Goal: Information Seeking & Learning: Learn about a topic

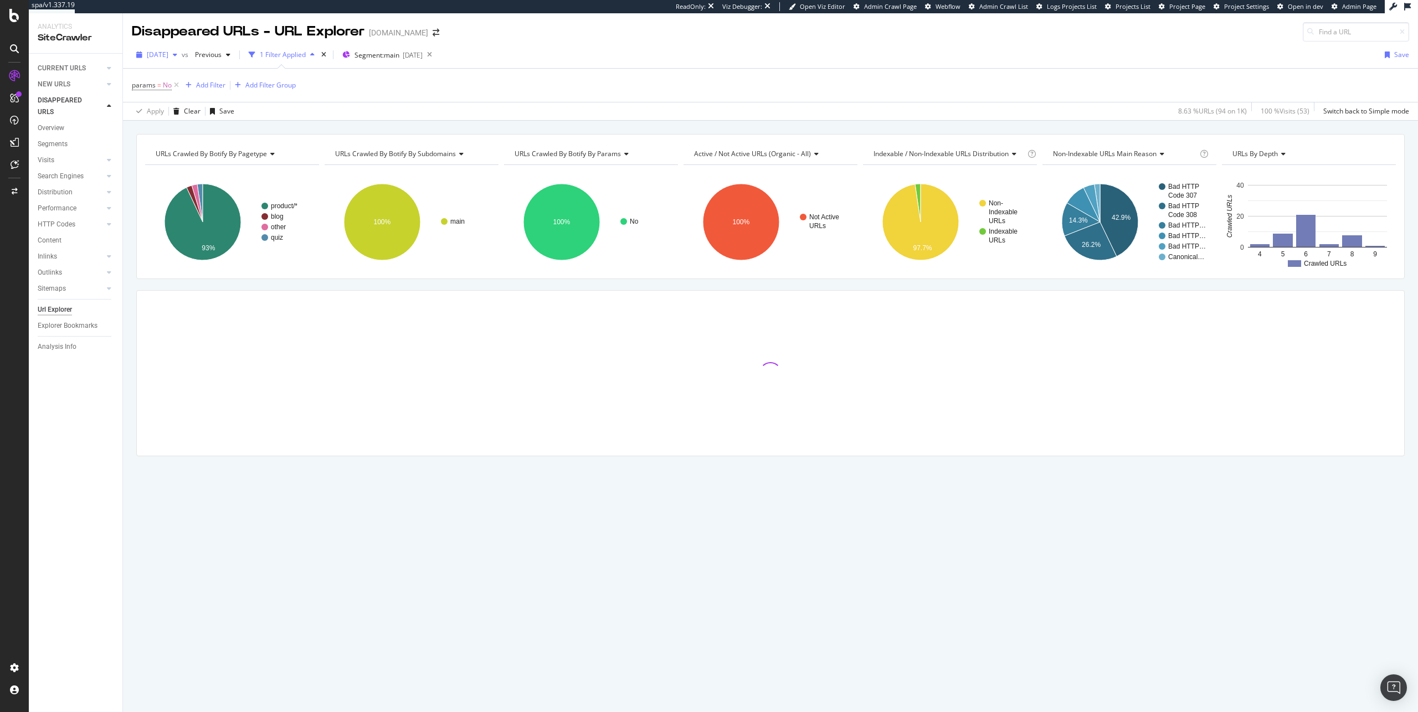
click at [168, 54] on span "[DATE]" at bounding box center [158, 54] width 22 height 9
click at [187, 96] on div "[DATE]" at bounding box center [177, 95] width 58 height 10
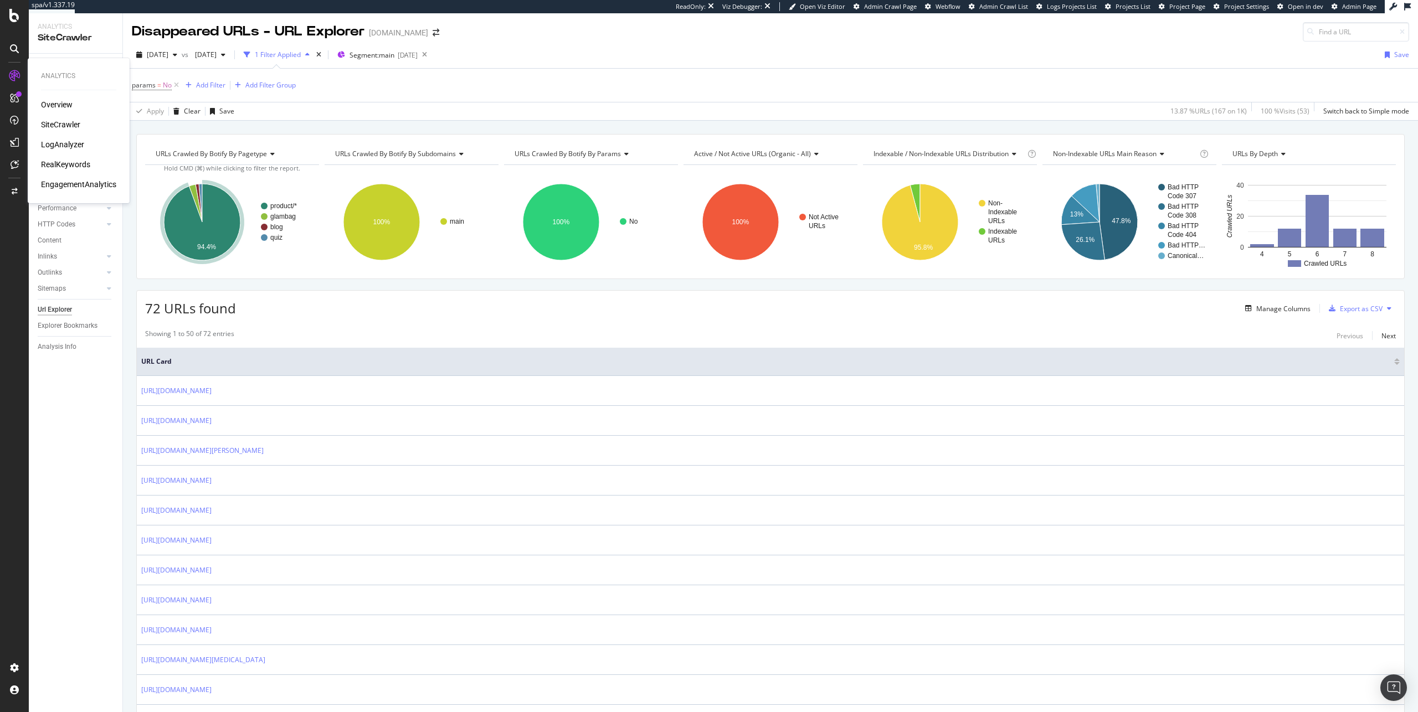
click at [66, 122] on div "SiteCrawler" at bounding box center [60, 124] width 39 height 11
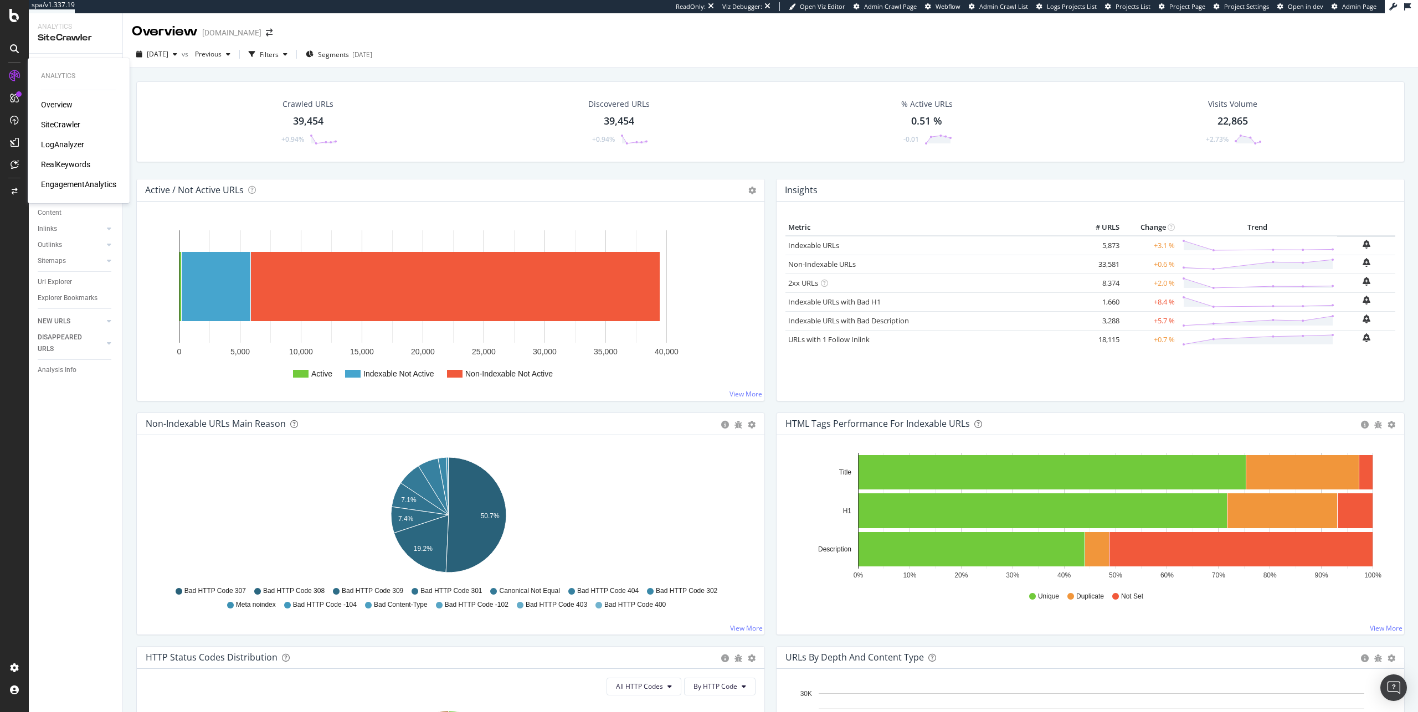
click at [66, 122] on div "SiteCrawler" at bounding box center [60, 124] width 39 height 11
click at [316, 116] on div "39,454" at bounding box center [308, 121] width 30 height 14
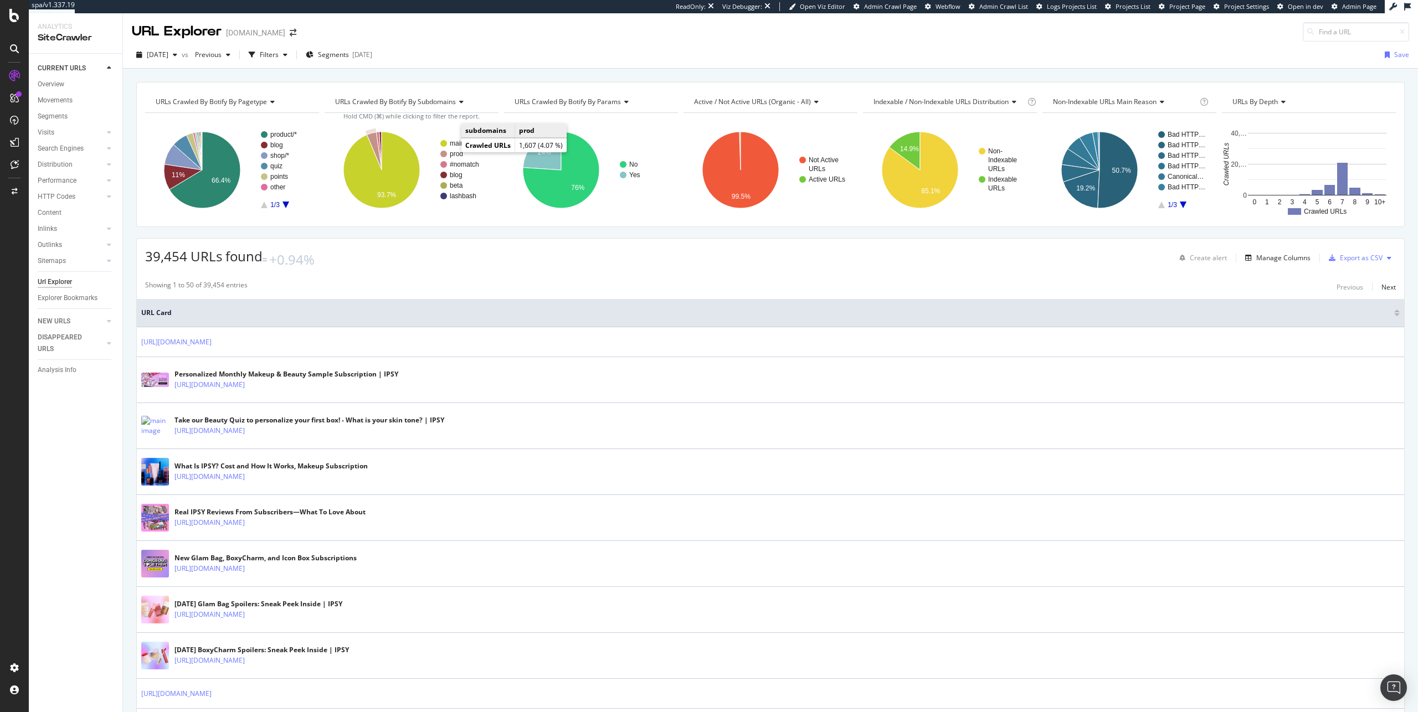
click at [451, 154] on text "prod" at bounding box center [456, 154] width 13 height 8
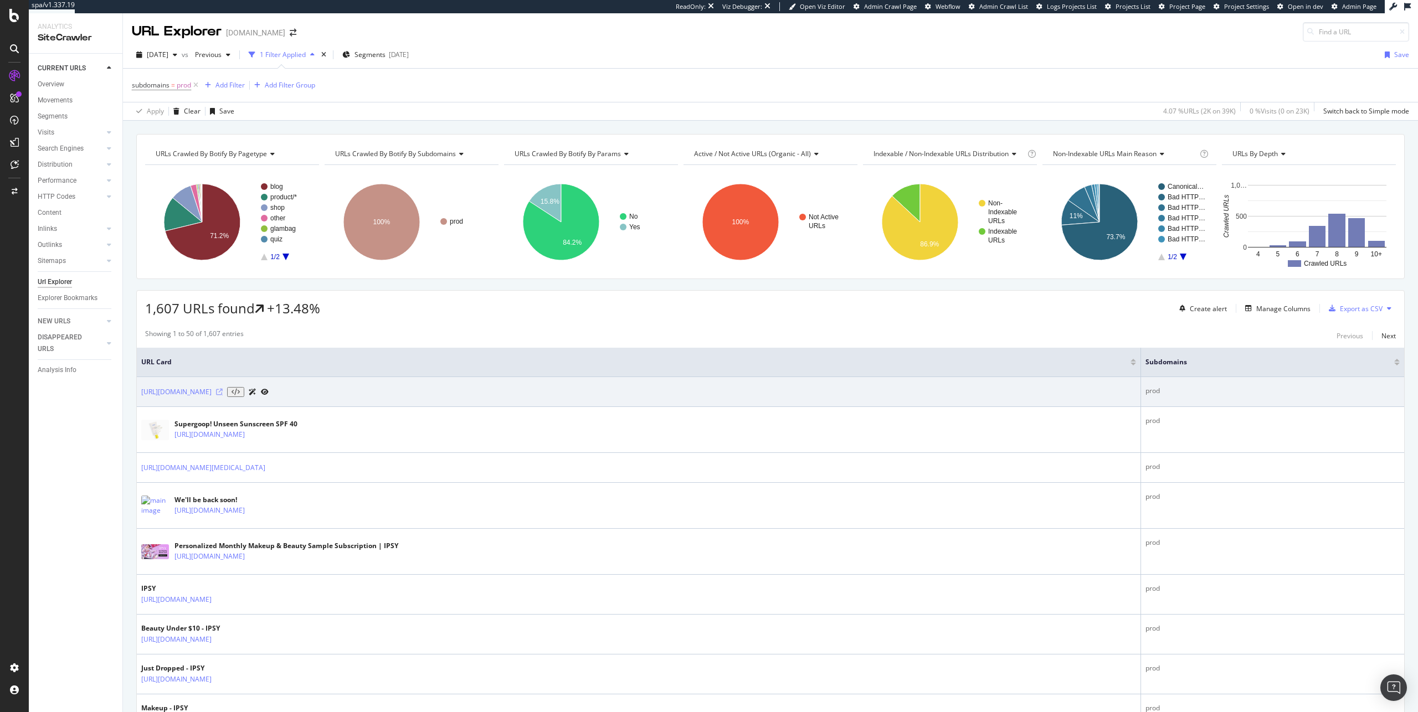
click at [223, 393] on icon at bounding box center [219, 392] width 7 height 7
